Goal: Task Accomplishment & Management: Use online tool/utility

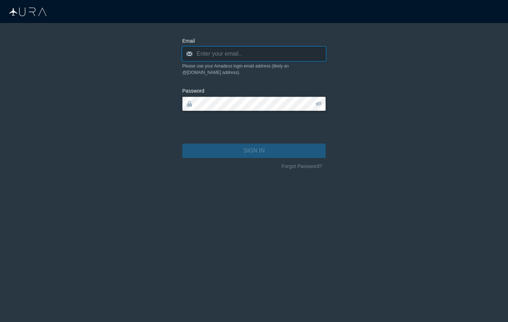
type input "[PERSON_NAME][EMAIL_ADDRESS][DOMAIN_NAME]"
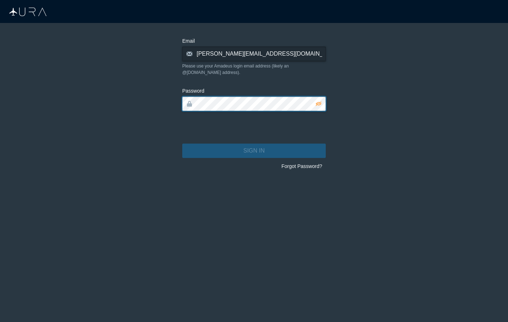
click at [254, 144] on button "SIGN IN" at bounding box center [253, 150] width 143 height 14
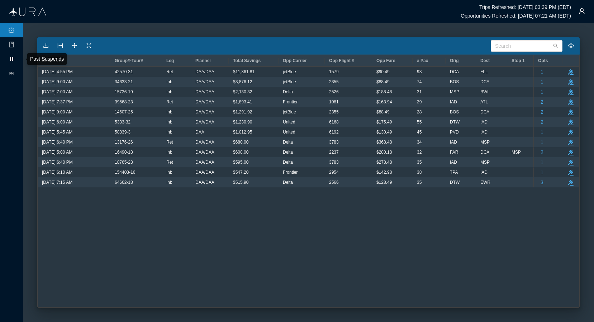
click at [12, 59] on icon at bounding box center [12, 59] width 4 height 4
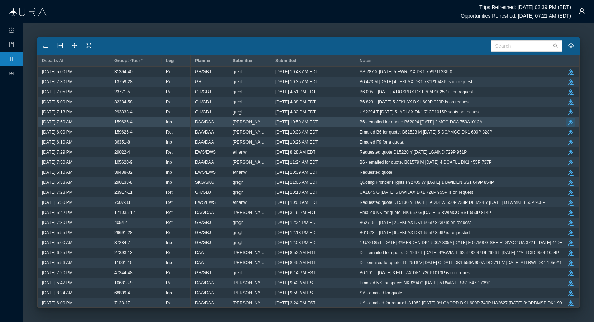
click at [507, 123] on icon "take-action" at bounding box center [571, 122] width 6 height 6
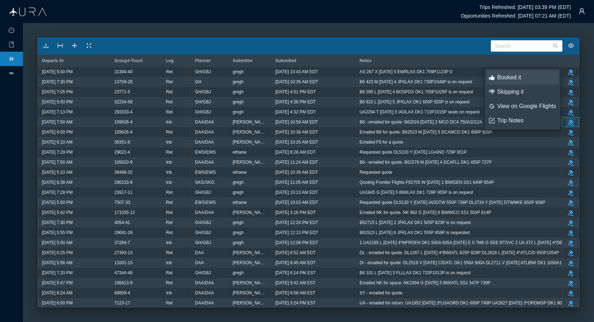
click at [507, 79] on div "Booked it" at bounding box center [526, 78] width 59 height 8
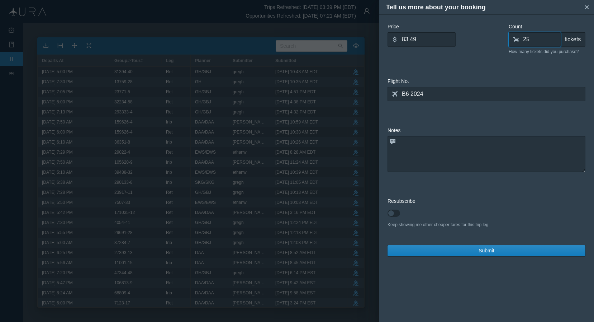
click at [507, 43] on input "25" at bounding box center [535, 39] width 52 height 14
type input "0"
type input "35"
drag, startPoint x: 430, startPoint y: 39, endPoint x: 337, endPoint y: 35, distance: 93.0
click at [337, 35] on div "Tell us more about your booking small-cross Price dollar 83.49 What is the aver…" at bounding box center [297, 161] width 594 height 322
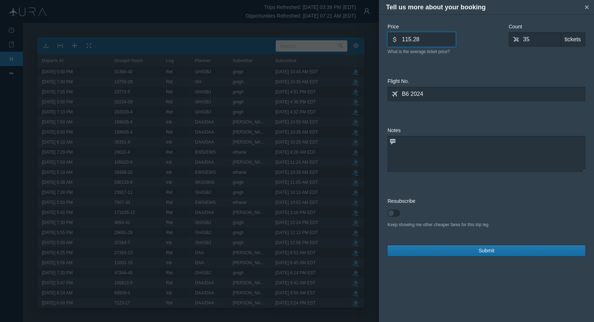
type input "115.28"
click at [474, 252] on button "Submit" at bounding box center [487, 250] width 198 height 11
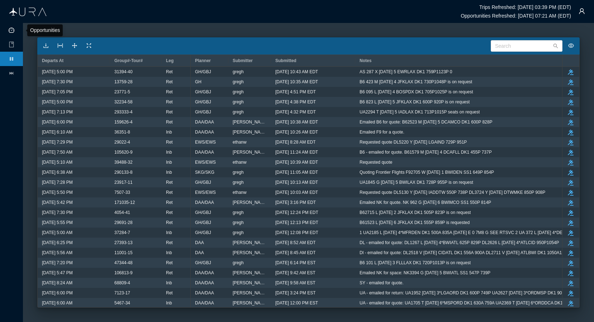
click at [14, 31] on icon "icon: dashboard" at bounding box center [12, 30] width 6 height 5
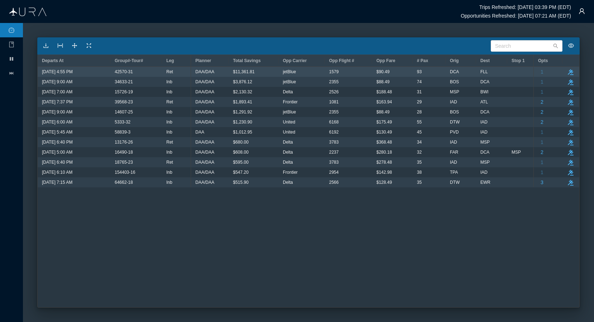
click at [502, 71] on div "FLL" at bounding box center [491, 71] width 23 height 9
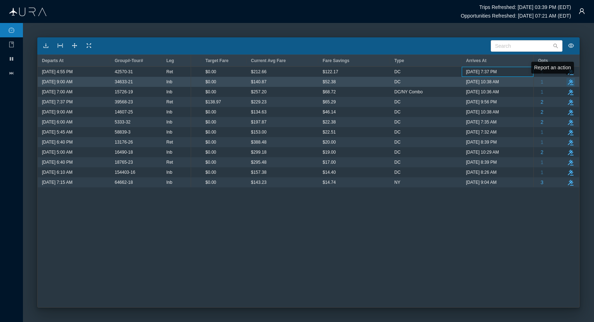
scroll to position [0, 449]
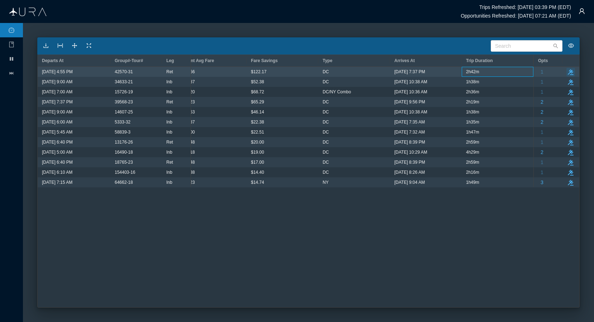
click at [507, 70] on icon "take-action" at bounding box center [571, 72] width 6 height 6
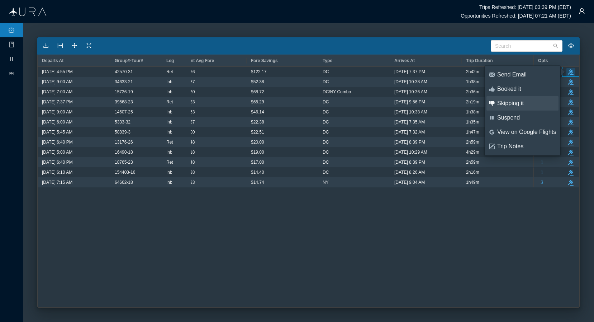
click at [507, 104] on div "Skipping it" at bounding box center [526, 103] width 59 height 8
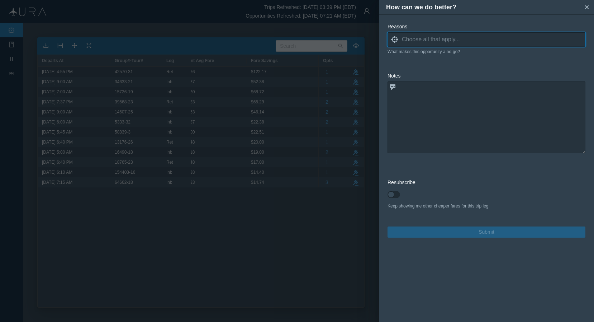
click at [471, 43] on input at bounding box center [494, 39] width 184 height 11
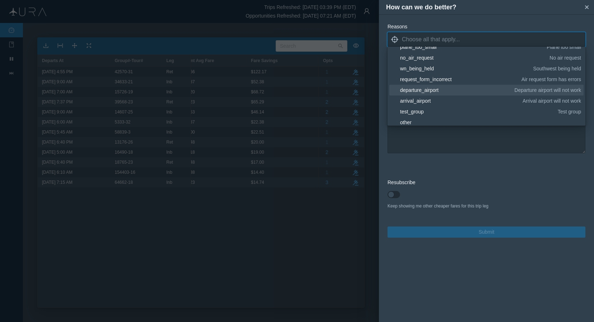
scroll to position [52, 0]
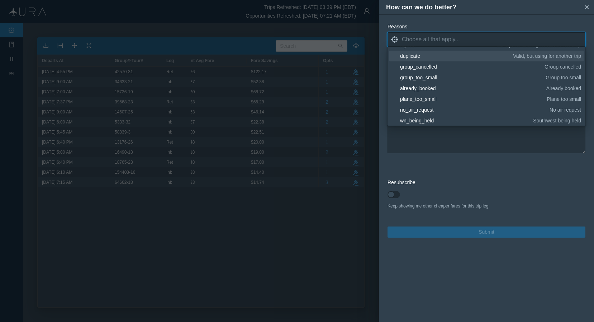
click at [416, 55] on div "duplicate" at bounding box center [455, 55] width 110 height 7
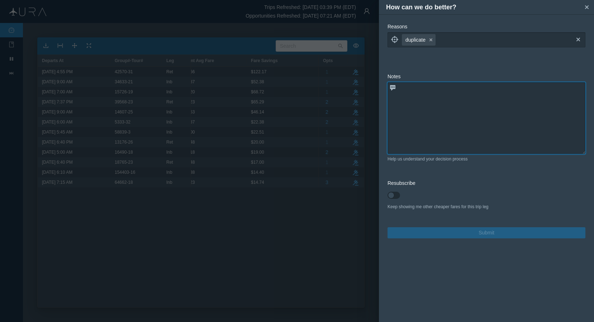
click at [432, 145] on textarea at bounding box center [487, 118] width 198 height 72
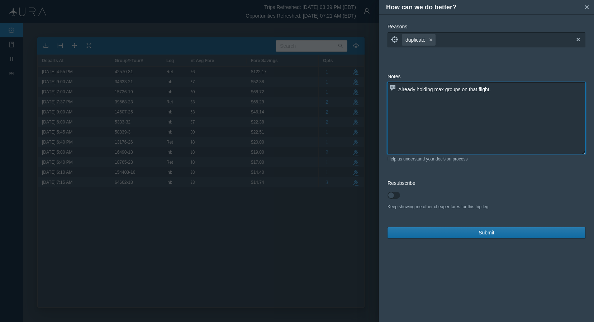
type textarea "Already holding max groups on that flight."
click at [485, 230] on span "Submit" at bounding box center [487, 233] width 16 height 8
